Goal: Task Accomplishment & Management: Manage account settings

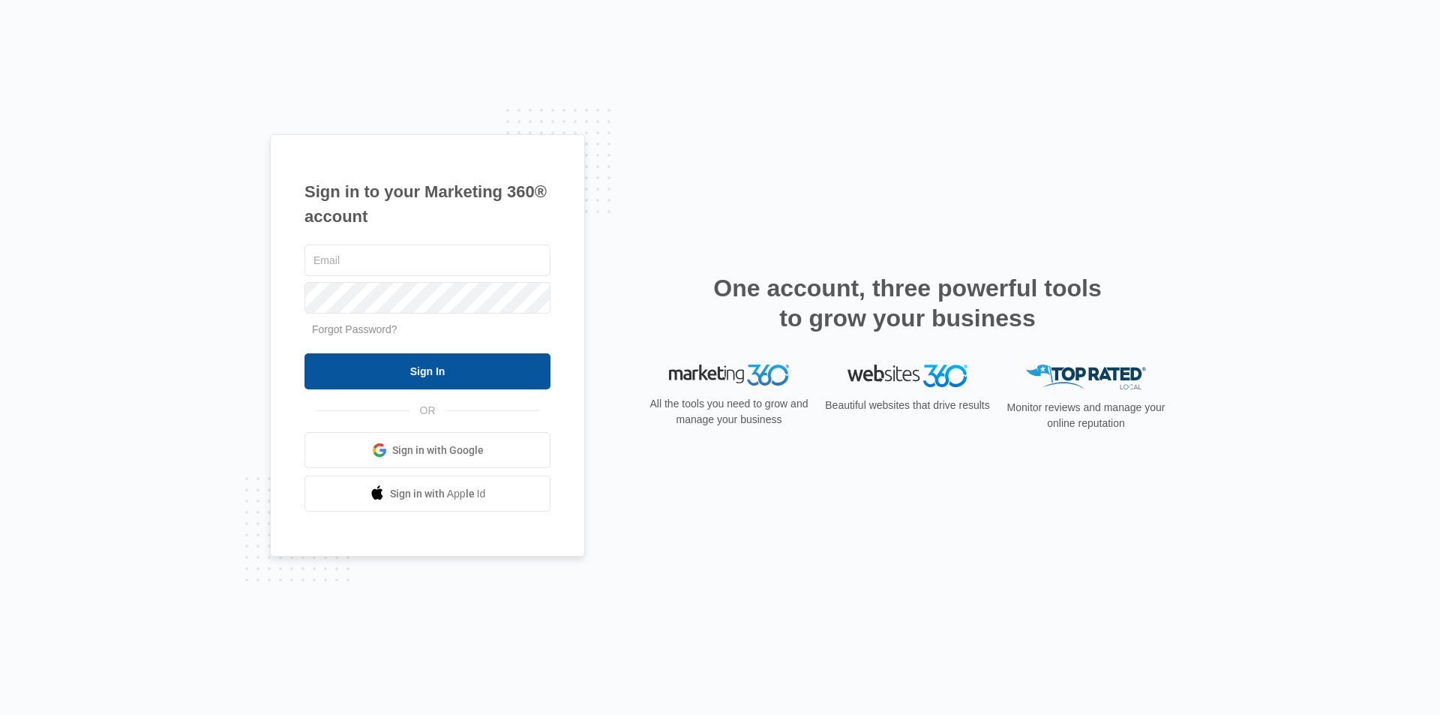
type input "[EMAIL_ADDRESS][DOMAIN_NAME]"
click at [378, 371] on input "Sign In" at bounding box center [428, 371] width 246 height 36
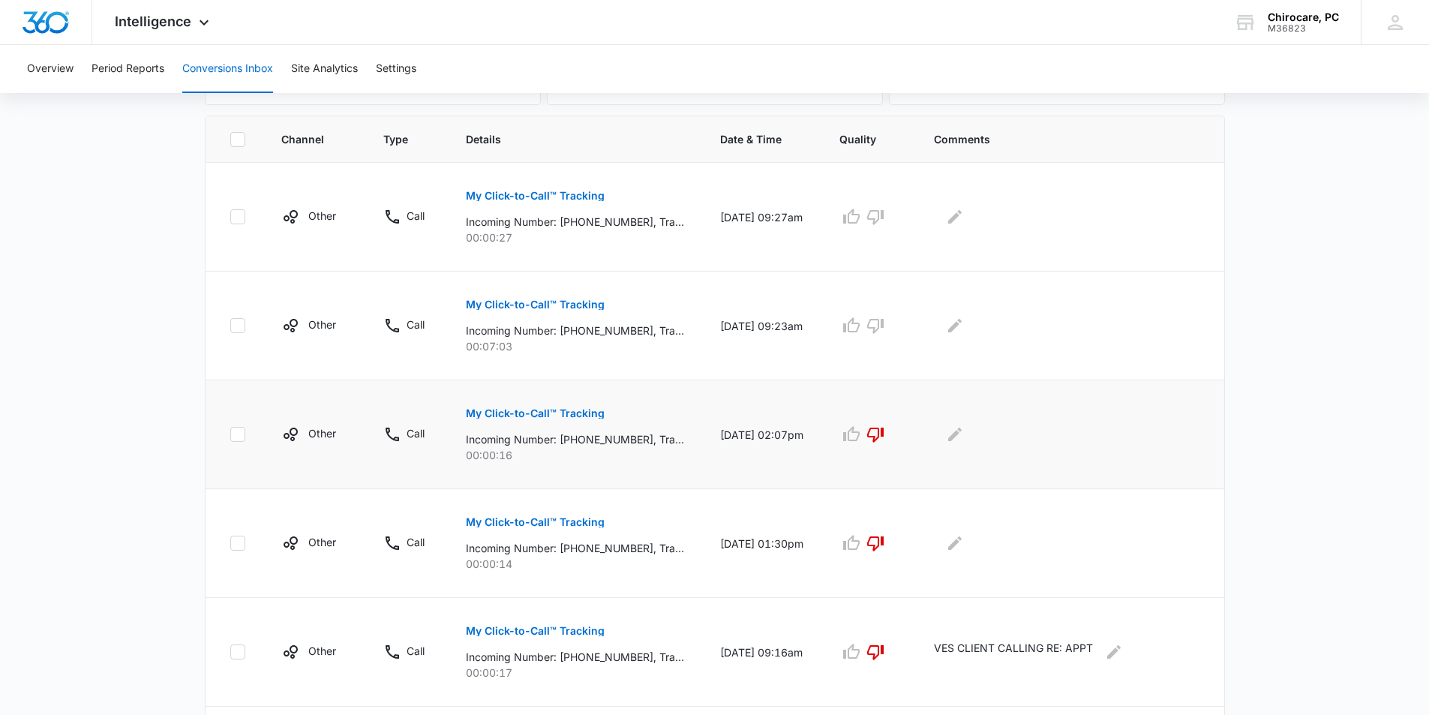
scroll to position [375, 0]
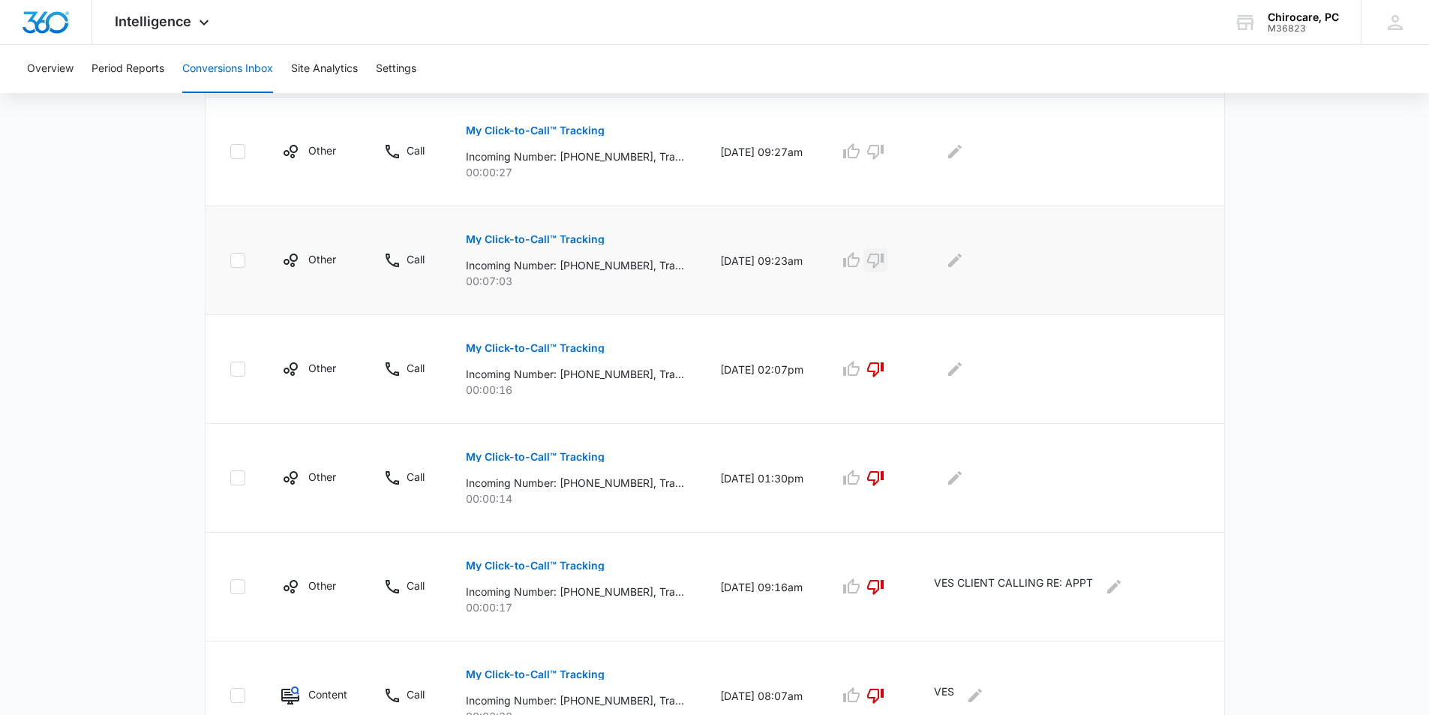
click at [884, 260] on icon "button" at bounding box center [875, 260] width 18 height 18
click at [964, 266] on icon "Edit Comments" at bounding box center [955, 260] width 18 height 18
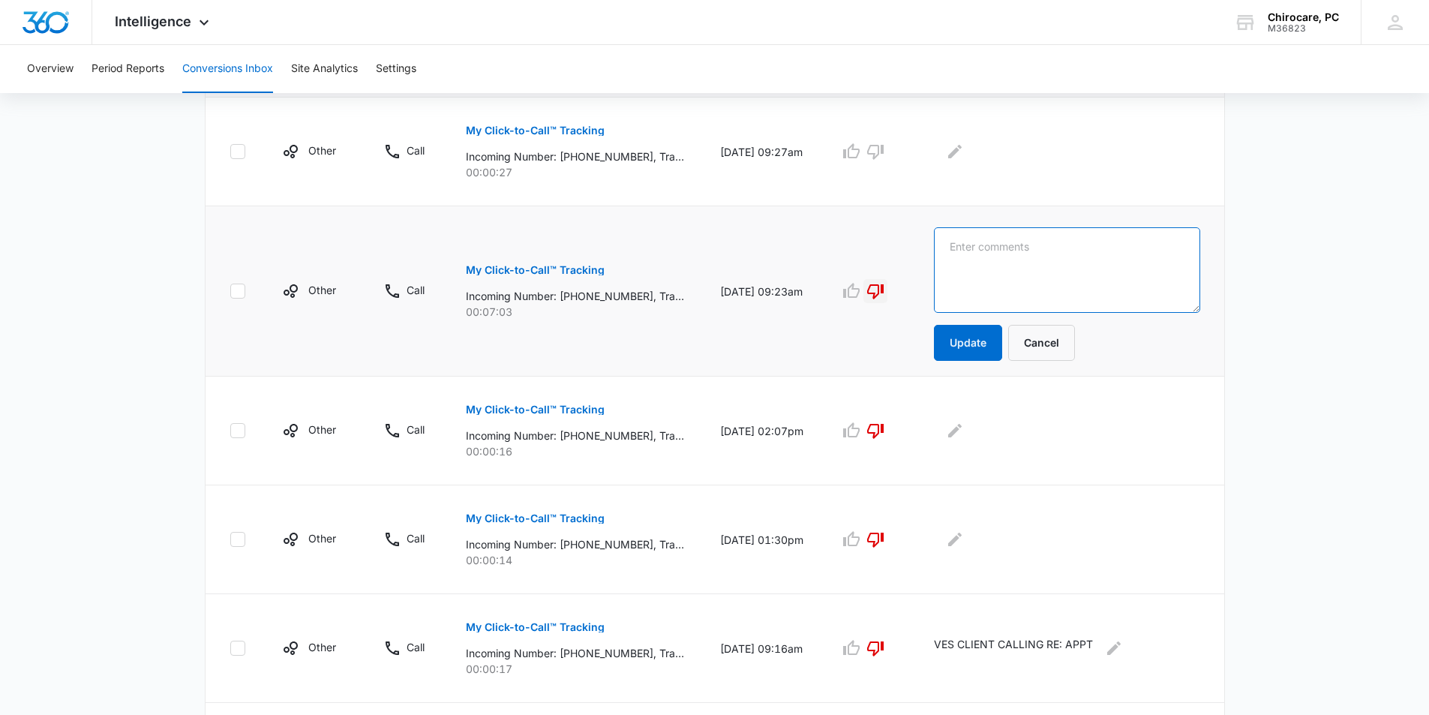
click at [963, 266] on textarea at bounding box center [1067, 270] width 266 height 86
type textarea "VES info"
click at [988, 343] on button "Update" at bounding box center [968, 343] width 68 height 36
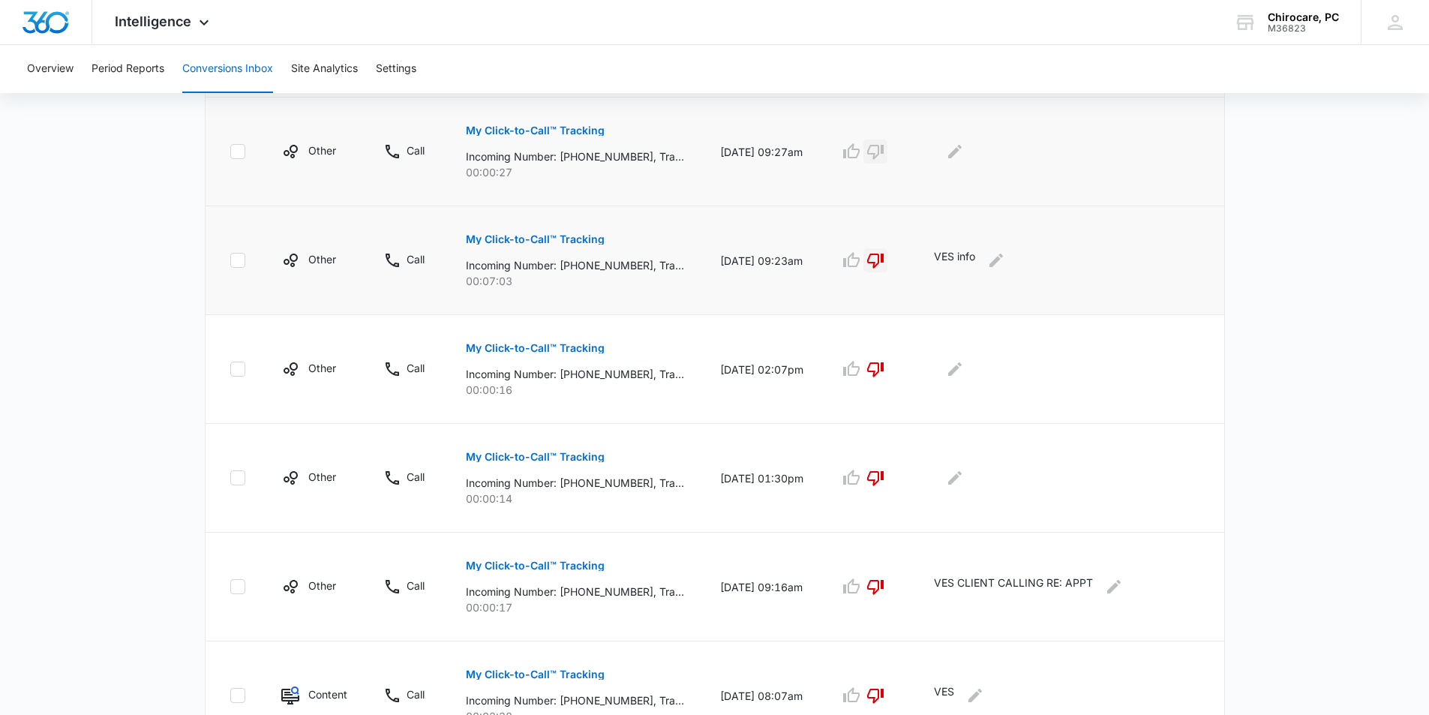
click at [884, 150] on icon "button" at bounding box center [875, 152] width 18 height 18
click at [962, 154] on icon "Edit Comments" at bounding box center [955, 152] width 14 height 14
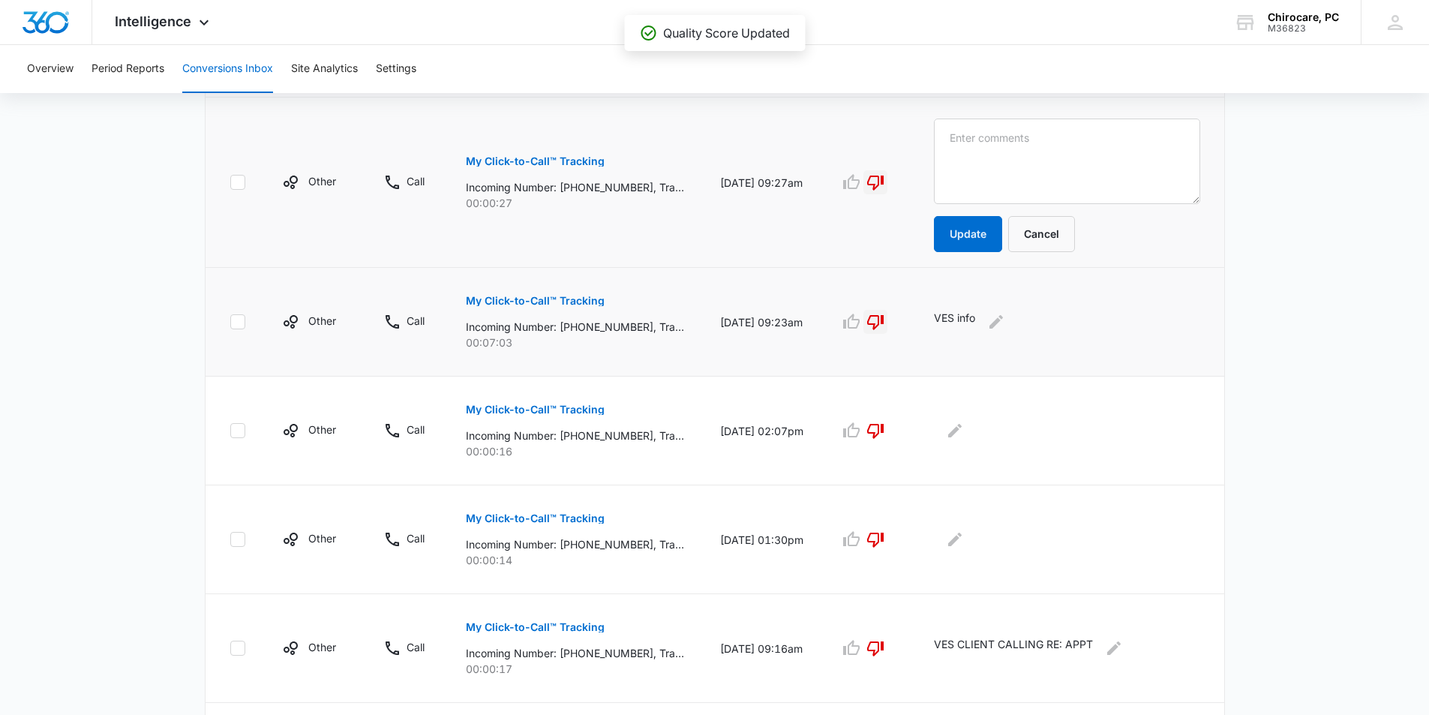
scroll to position [0, 0]
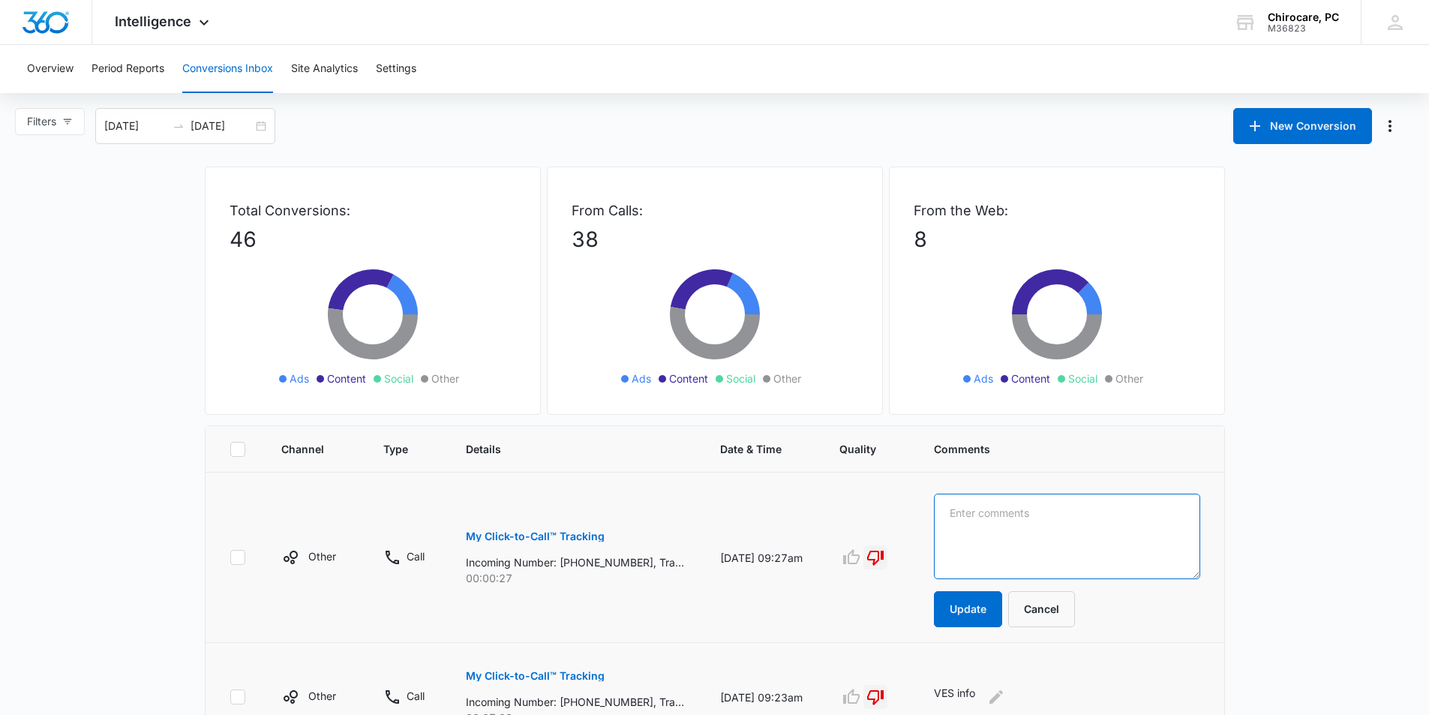
click at [977, 526] on textarea at bounding box center [1067, 537] width 266 height 86
type textarea "VES info"
click at [994, 617] on button "Update" at bounding box center [968, 609] width 68 height 36
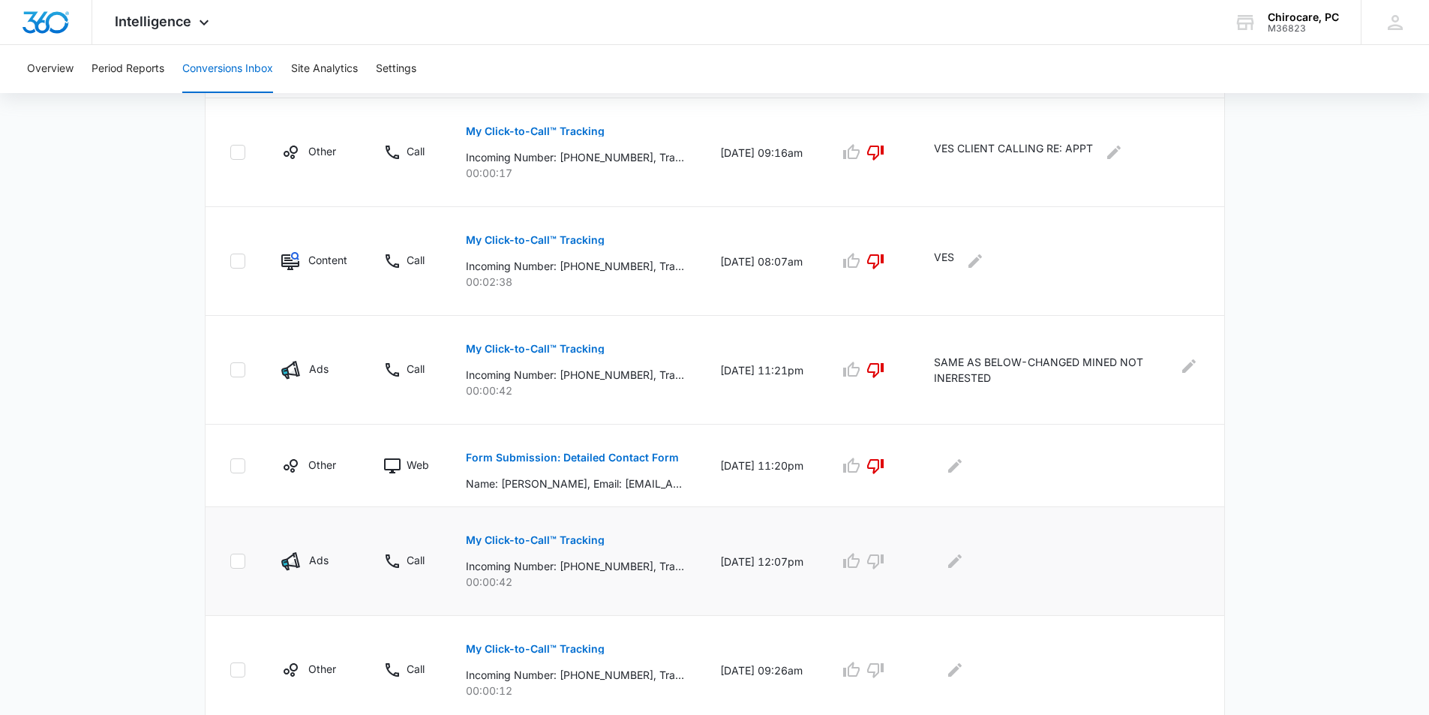
scroll to position [866, 0]
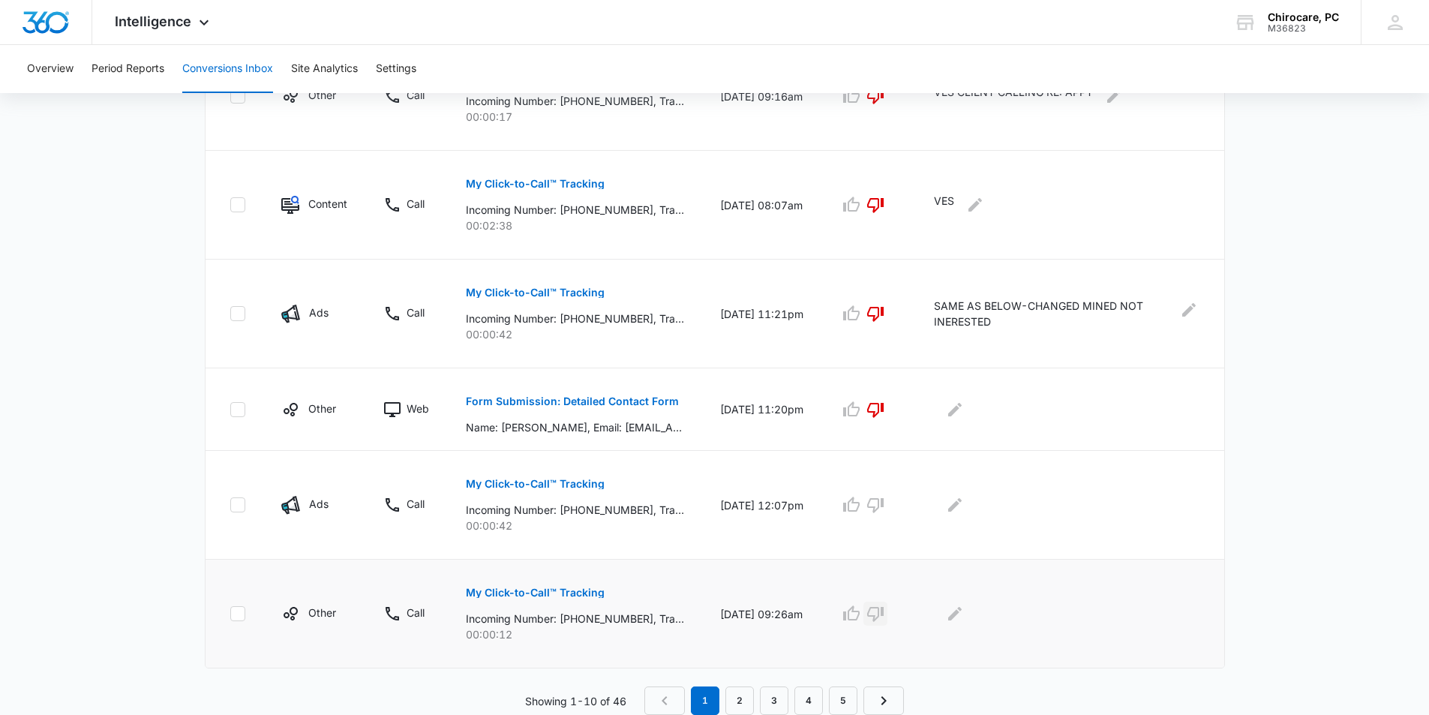
click at [884, 614] on icon "button" at bounding box center [875, 614] width 18 height 18
drag, startPoint x: 577, startPoint y: 620, endPoint x: 639, endPoint y: 621, distance: 62.3
click at [639, 621] on p "Incoming Number: +15182053543, Tracking Number: +15183941457, Ring To: +1518283…" at bounding box center [575, 619] width 218 height 16
copy p "5182053543"
drag, startPoint x: 572, startPoint y: 512, endPoint x: 629, endPoint y: 513, distance: 57.0
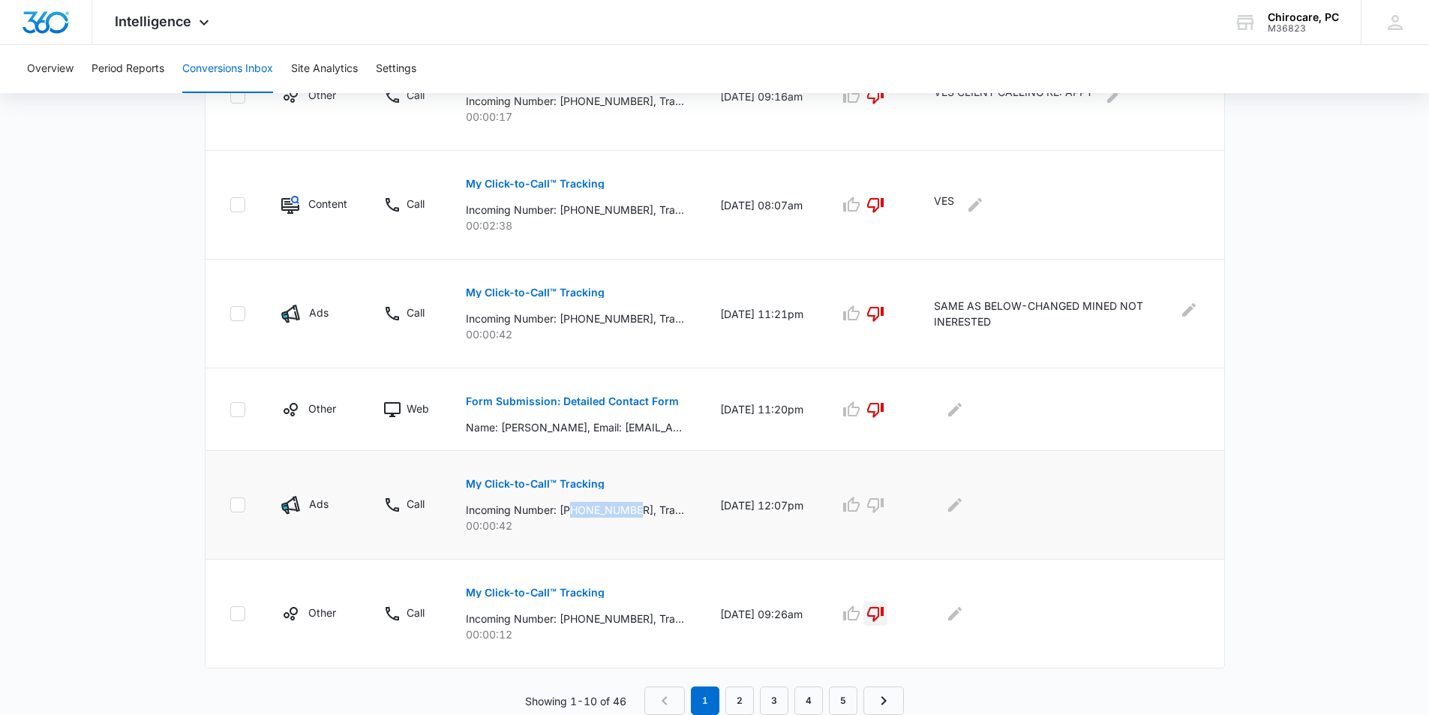
click at [638, 513] on p "Incoming Number: +15188943752, Tracking Number: +15183941433, Ring To: +1518283…" at bounding box center [575, 510] width 218 height 16
click at [621, 510] on p "Incoming Number: +15188943752, Tracking Number: +15183941433, Ring To: +1518283…" at bounding box center [575, 510] width 218 height 16
click at [590, 539] on td "My Click-to-Call™ Tracking Incoming Number: +15188943752, Tracking Number: +151…" at bounding box center [575, 505] width 254 height 109
drag, startPoint x: 573, startPoint y: 506, endPoint x: 635, endPoint y: 504, distance: 61.6
click at [638, 505] on p "Incoming Number: +15188943752, Tracking Number: +15183941433, Ring To: +1518283…" at bounding box center [575, 510] width 218 height 16
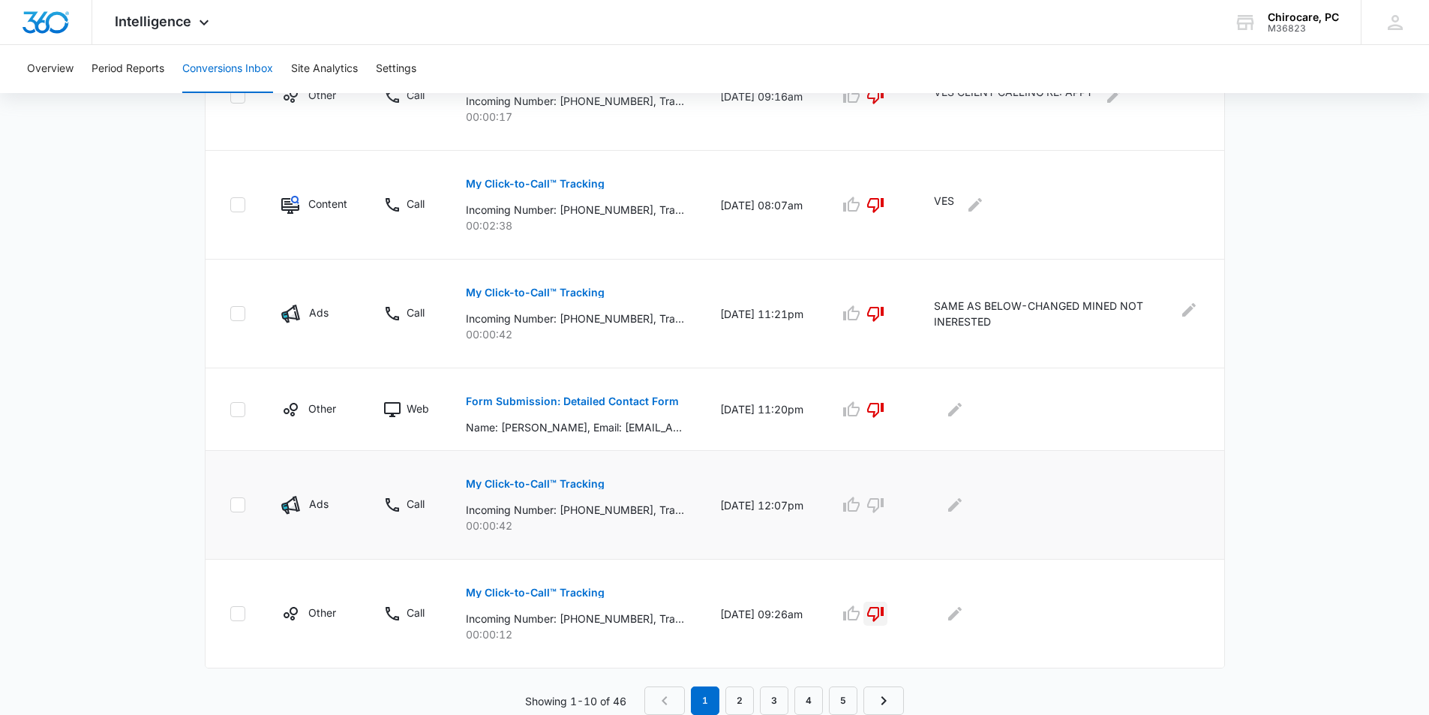
click at [604, 537] on td "My Click-to-Call™ Tracking Incoming Number: +15188943752, Tracking Number: +151…" at bounding box center [575, 505] width 254 height 109
drag, startPoint x: 572, startPoint y: 507, endPoint x: 628, endPoint y: 511, distance: 55.6
click at [640, 509] on p "Incoming Number: +15188943752, Tracking Number: +15183941433, Ring To: +1518283…" at bounding box center [575, 510] width 218 height 16
copy p "5188943752"
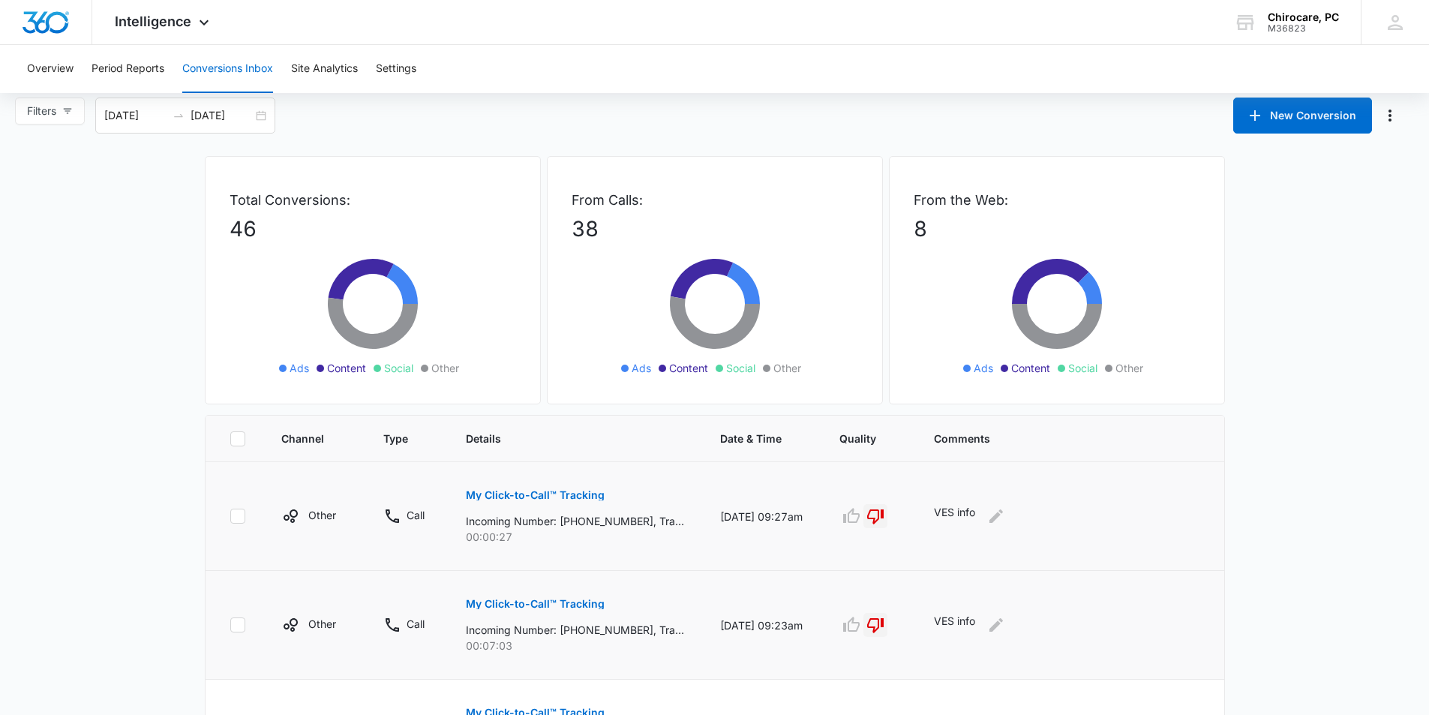
scroll to position [0, 0]
